Goal: Navigation & Orientation: Find specific page/section

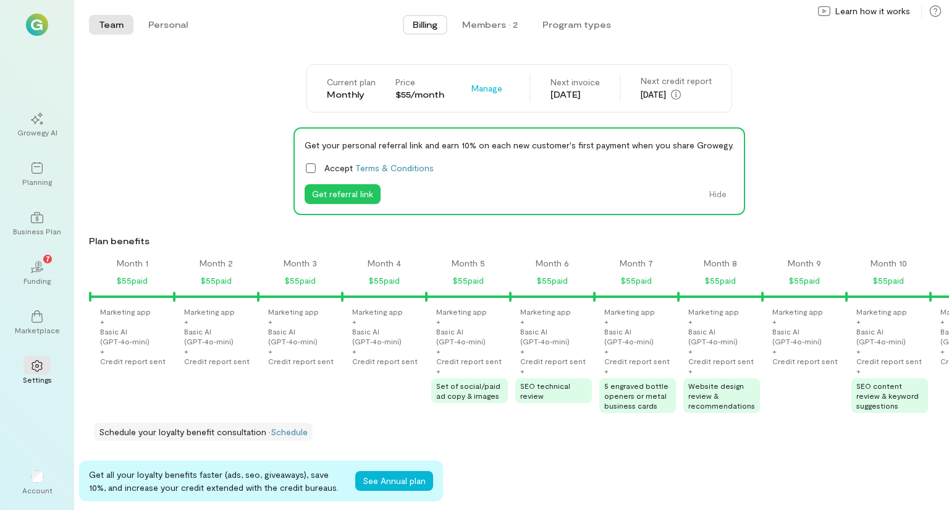
scroll to position [0, 882]
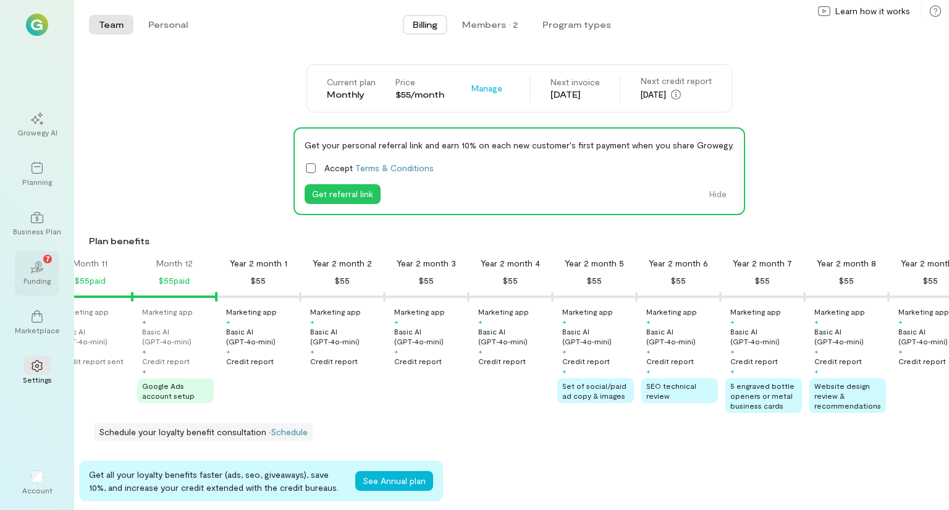
click at [33, 274] on div "02 7" at bounding box center [36, 266] width 27 height 19
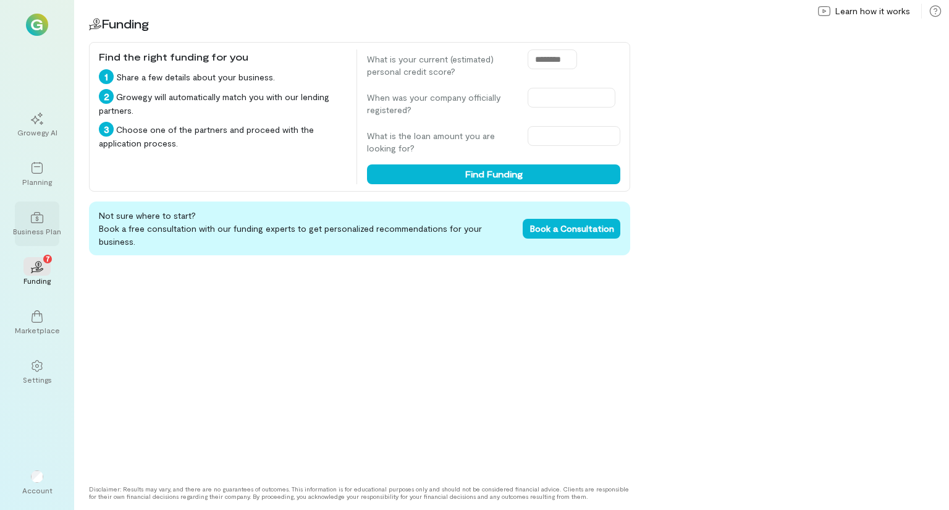
click at [25, 233] on div "Business Plan" at bounding box center [37, 231] width 48 height 10
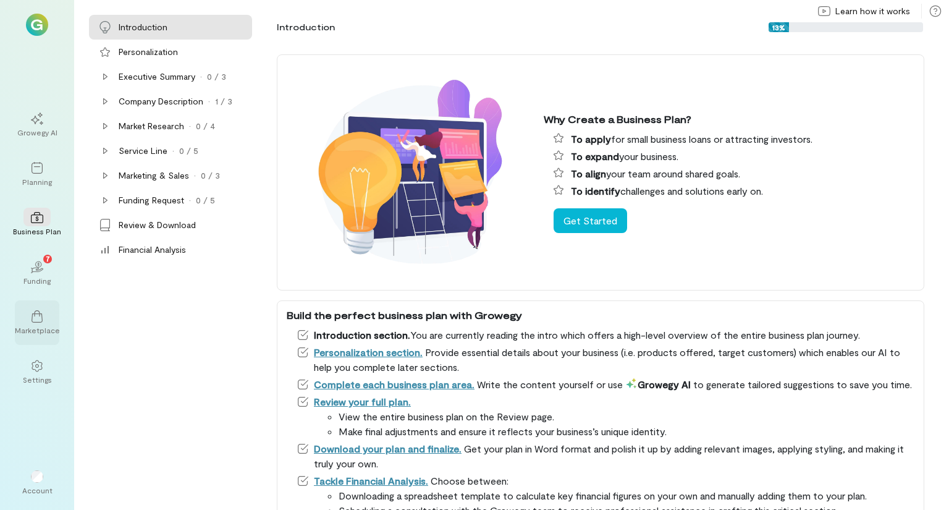
click at [30, 323] on div at bounding box center [36, 315] width 27 height 19
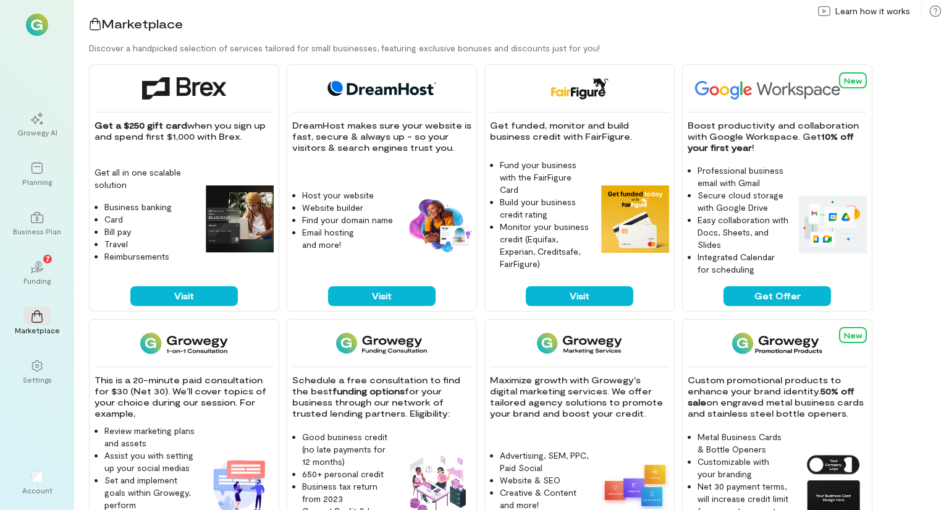
scroll to position [124, 0]
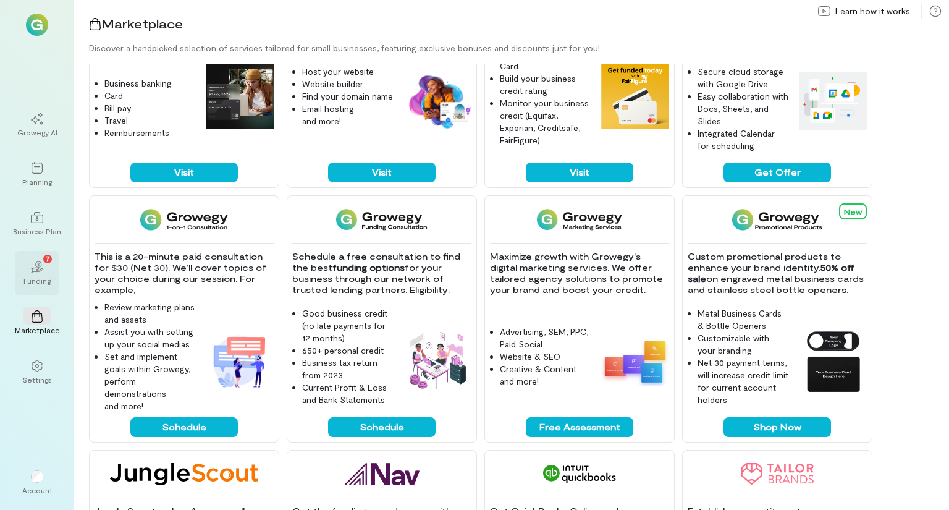
click at [34, 272] on icon "02" at bounding box center [37, 267] width 12 height 12
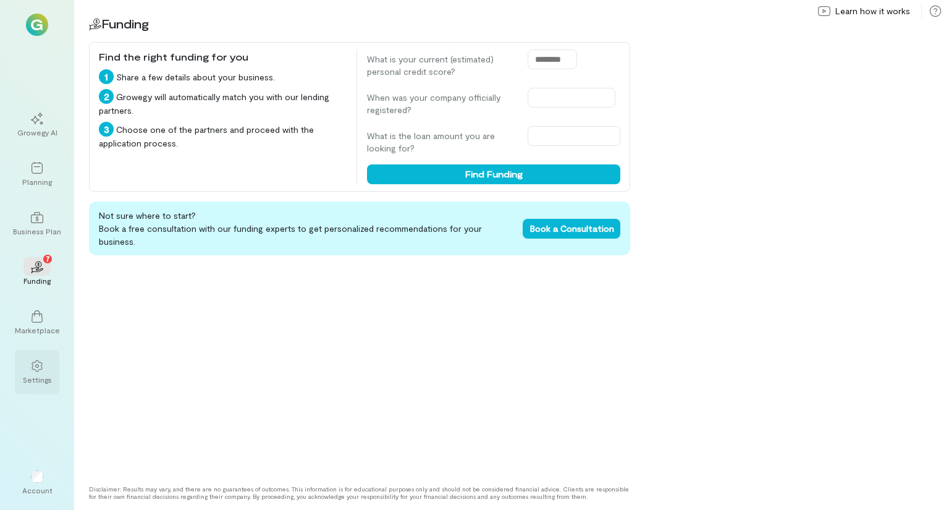
click at [35, 361] on icon at bounding box center [37, 366] width 11 height 12
